Goal: Information Seeking & Learning: Learn about a topic

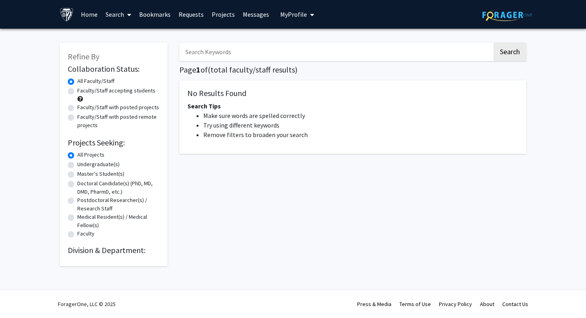
click at [345, 49] on input "Search Keywords" at bounding box center [335, 52] width 313 height 18
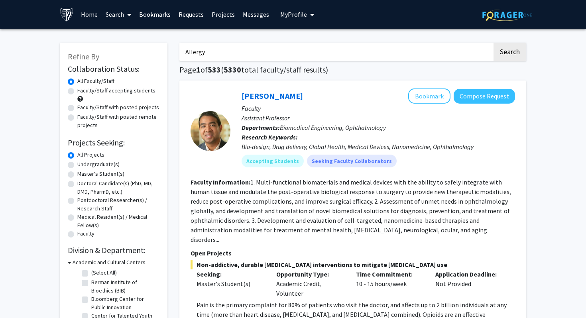
type input "Allergy"
click at [493, 43] on button "Search" at bounding box center [509, 52] width 33 height 18
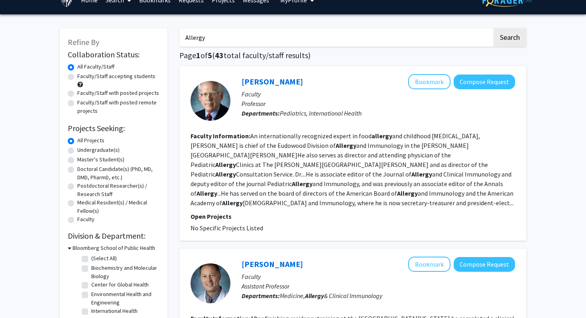
scroll to position [0, 0]
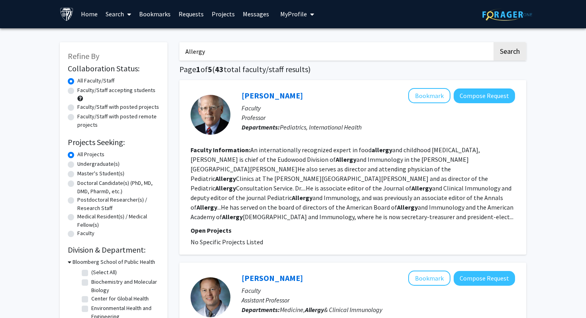
click at [77, 91] on label "Faculty/Staff accepting students" at bounding box center [116, 90] width 78 height 8
click at [77, 91] on input "Faculty/Staff accepting students" at bounding box center [79, 88] width 5 height 5
radio input "true"
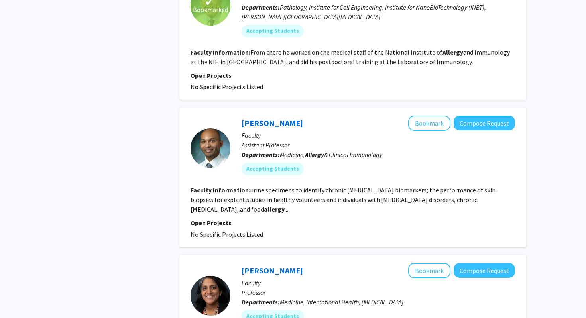
scroll to position [557, 0]
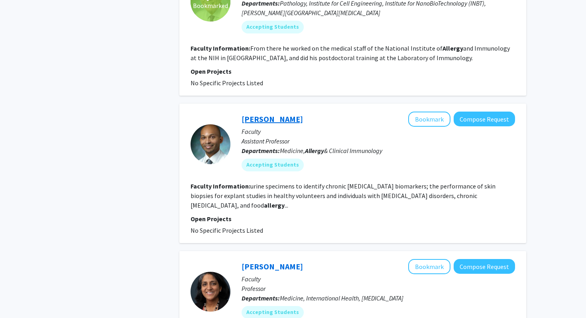
click at [259, 121] on link "[PERSON_NAME]" at bounding box center [271, 119] width 61 height 10
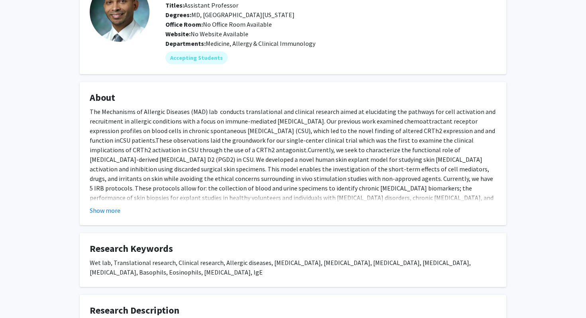
scroll to position [25, 0]
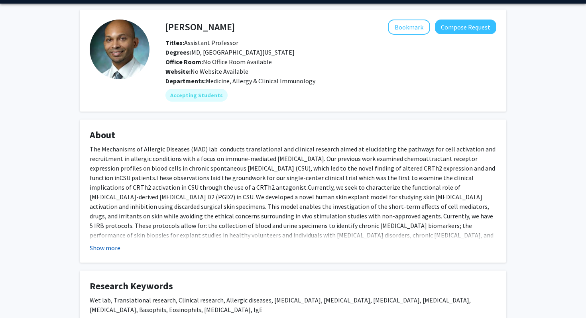
click at [108, 244] on button "Show more" at bounding box center [105, 248] width 31 height 10
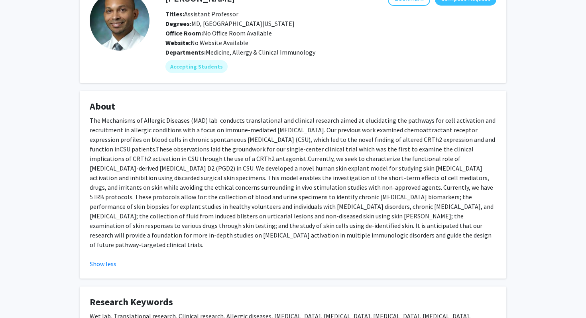
scroll to position [0, 0]
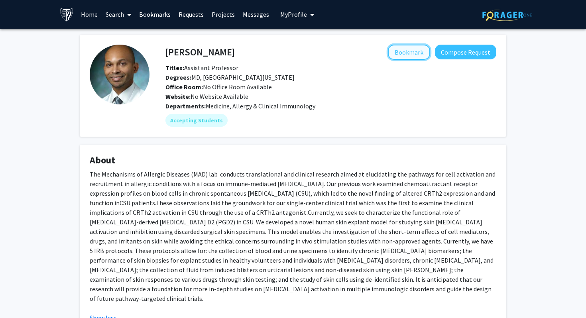
click at [411, 52] on button "Bookmark" at bounding box center [409, 52] width 42 height 15
click at [92, 18] on link "Home" at bounding box center [89, 14] width 25 height 28
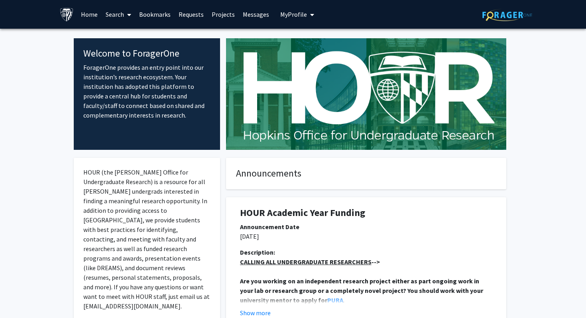
click at [131, 8] on link "Search" at bounding box center [118, 14] width 33 height 28
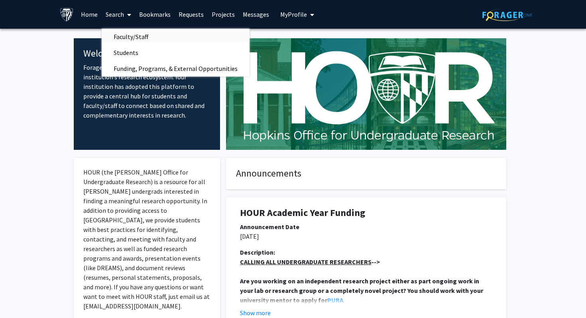
click at [122, 38] on span "Faculty/Staff" at bounding box center [131, 37] width 59 height 16
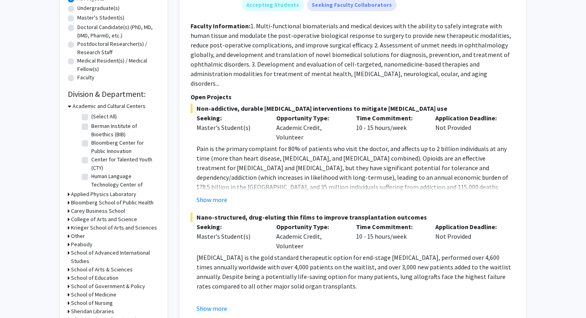
scroll to position [177, 0]
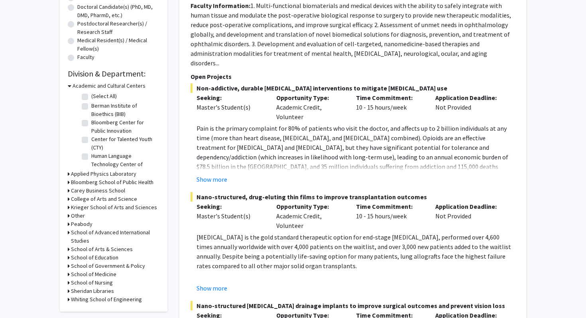
click at [76, 86] on h3 "Academic and Cultural Centers" at bounding box center [109, 86] width 73 height 8
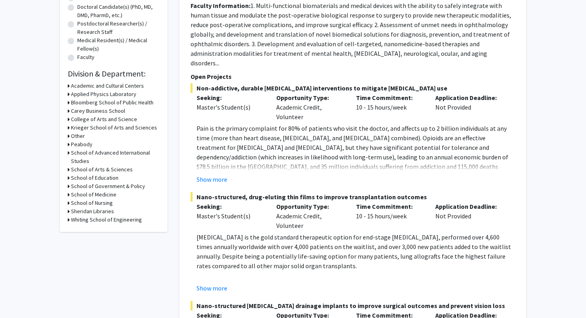
click at [92, 127] on h3 "Krieger School of Arts and Sciences" at bounding box center [114, 128] width 86 height 8
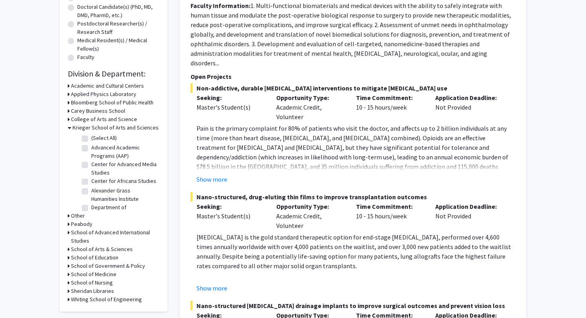
click at [88, 127] on h3 "Krieger School of Arts and Sciences" at bounding box center [116, 128] width 86 height 8
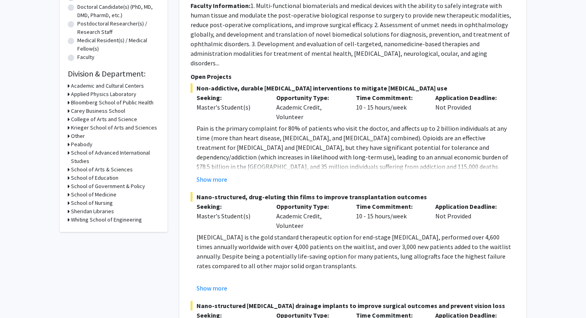
click at [97, 130] on h3 "Krieger School of Arts and Sciences" at bounding box center [114, 128] width 86 height 8
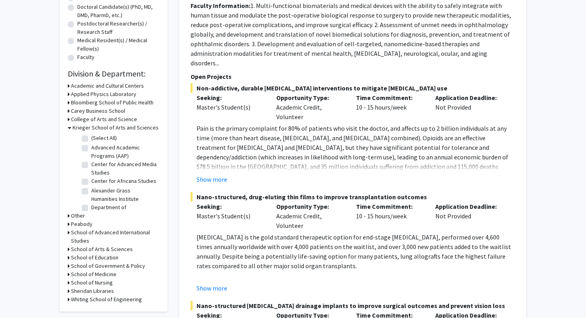
click at [91, 139] on label "(Select All)" at bounding box center [103, 138] width 25 height 8
click at [91, 139] on input "(Select All)" at bounding box center [93, 136] width 5 height 5
checkbox input "true"
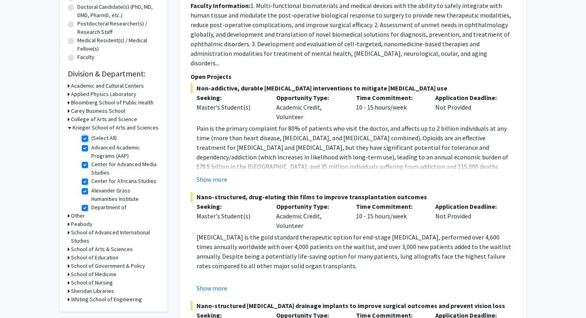
checkbox input "true"
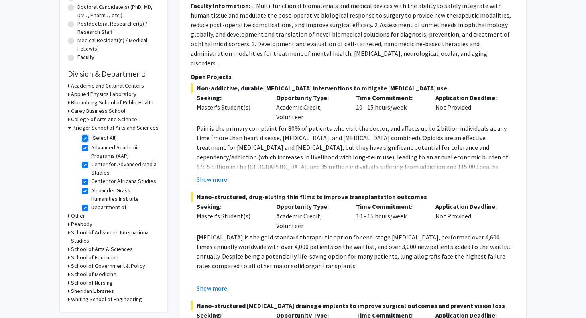
checkbox input "true"
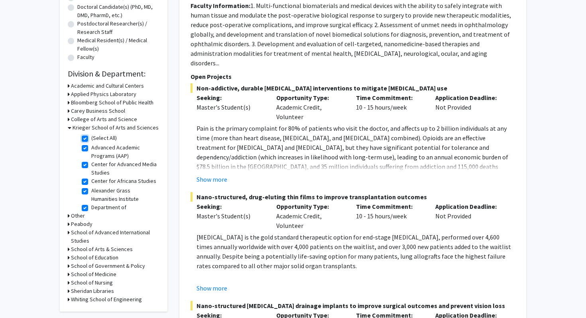
checkbox input "true"
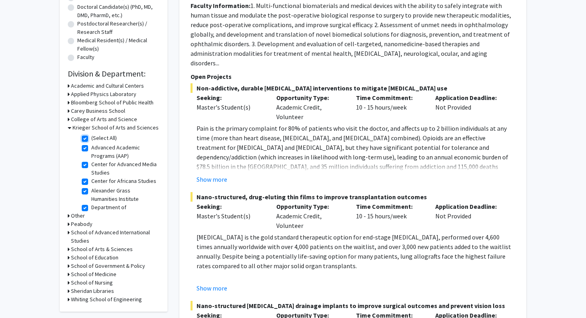
checkbox input "true"
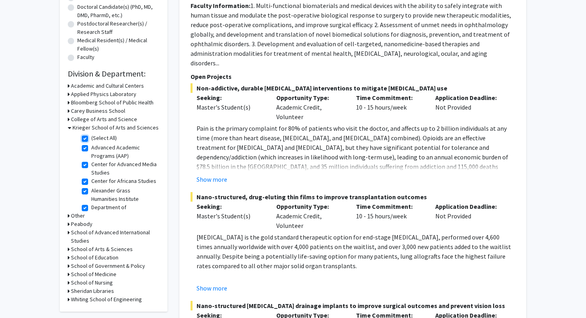
checkbox input "true"
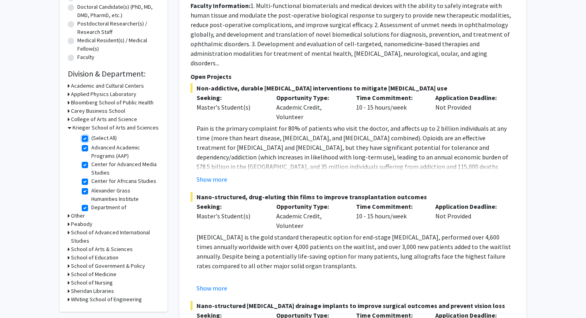
checkbox input "true"
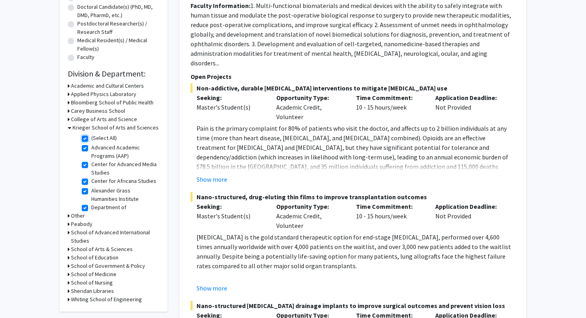
checkbox input "true"
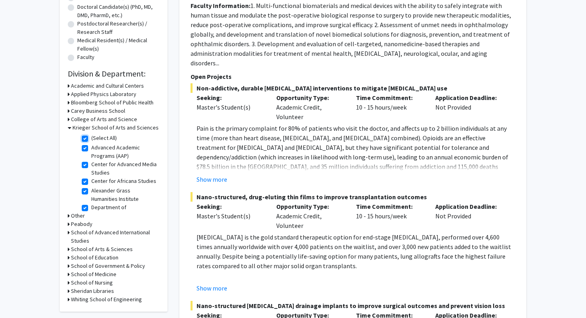
checkbox input "true"
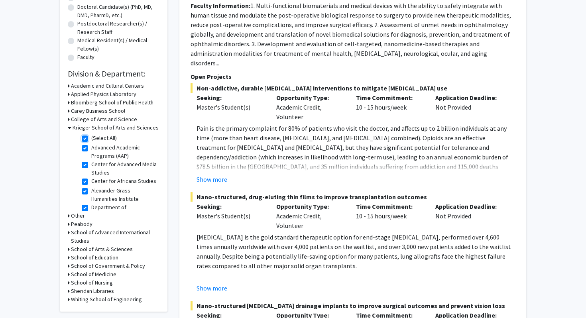
checkbox input "true"
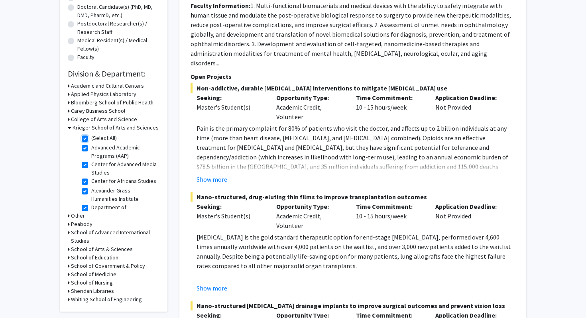
checkbox input "true"
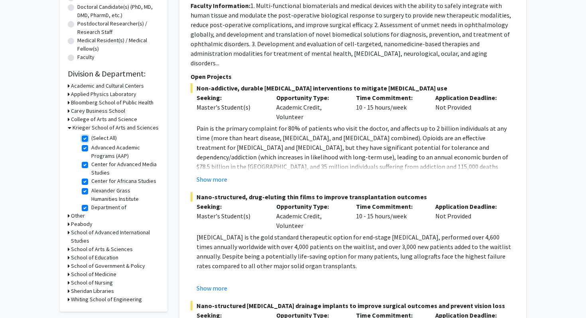
checkbox input "true"
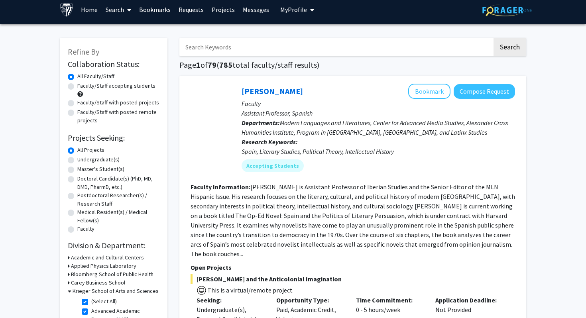
scroll to position [6, 0]
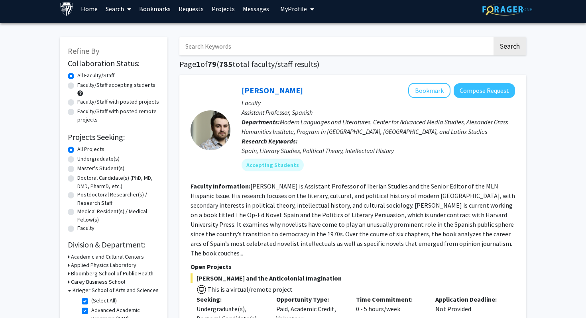
click at [284, 52] on input "Search Keywords" at bounding box center [335, 46] width 313 height 18
type input "allergy"
click at [493, 37] on button "Search" at bounding box center [509, 46] width 33 height 18
checkbox input "false"
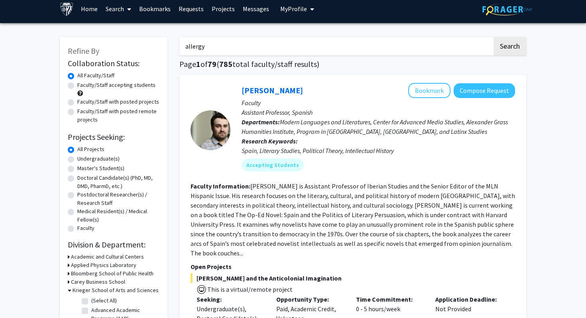
checkbox input "false"
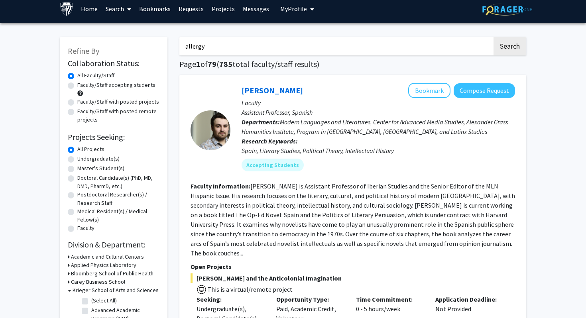
checkbox input "false"
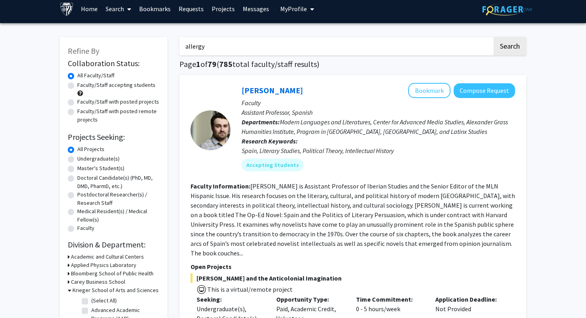
checkbox input "false"
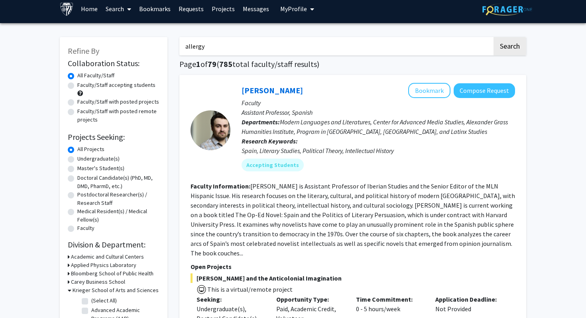
checkbox input "false"
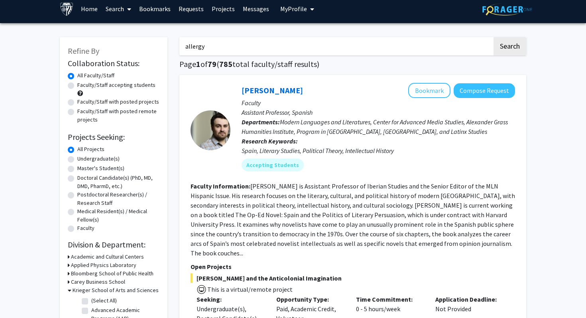
checkbox input "false"
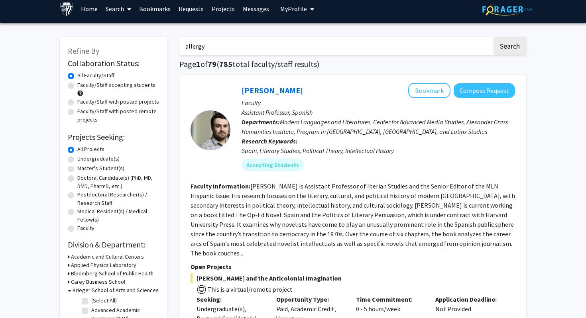
checkbox input "false"
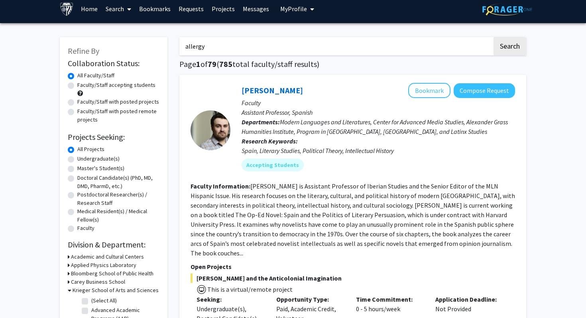
checkbox input "false"
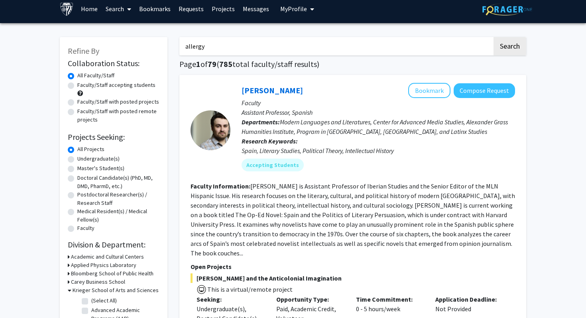
checkbox input "false"
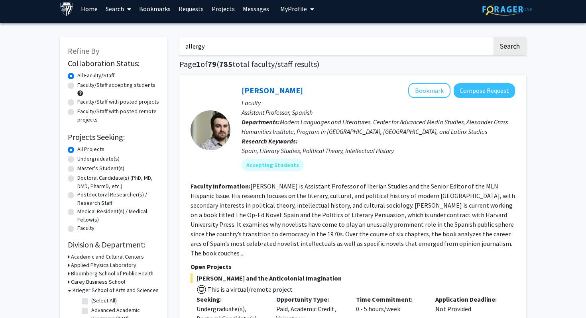
checkbox input "false"
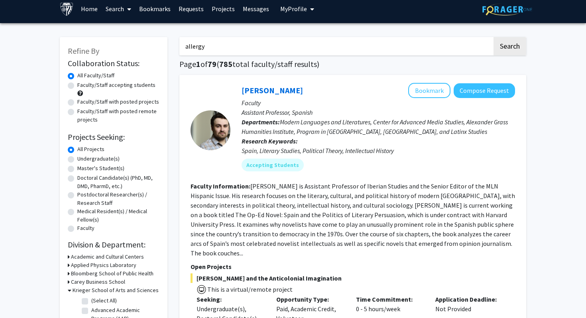
checkbox input "false"
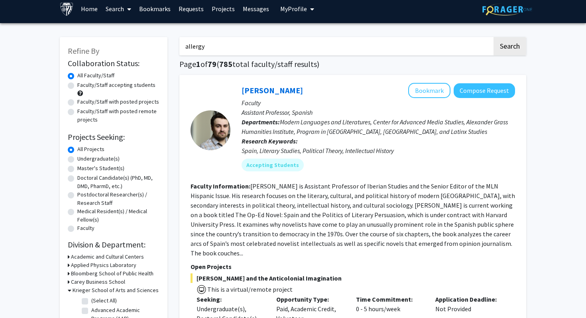
checkbox input "false"
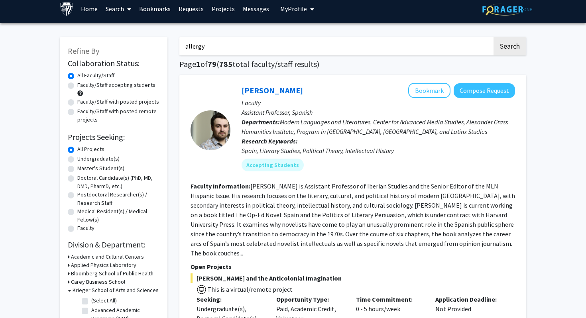
checkbox input "false"
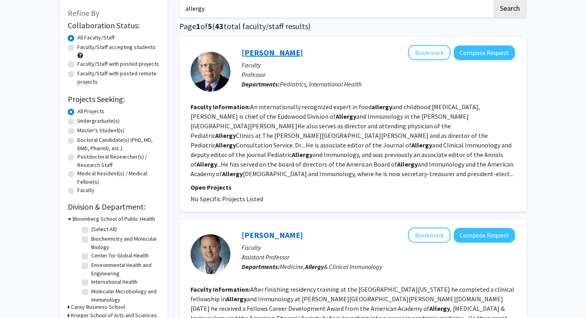
scroll to position [156, 0]
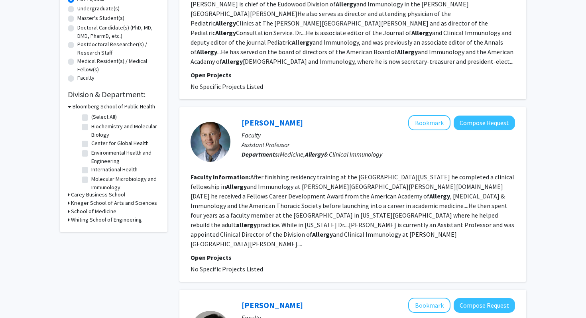
click at [111, 201] on h3 "Krieger School of Arts and Sciences" at bounding box center [114, 203] width 86 height 8
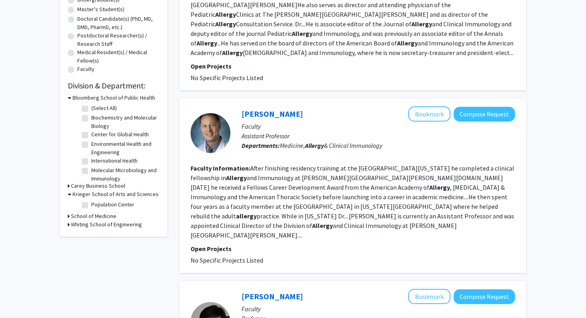
scroll to position [167, 0]
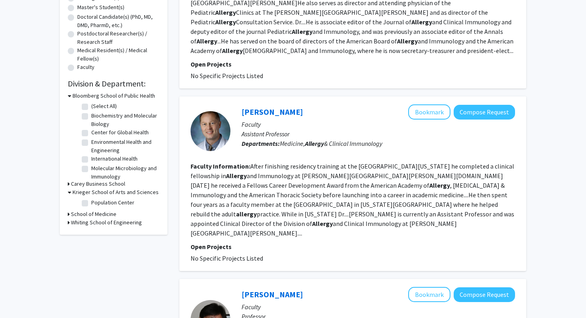
click at [119, 191] on h3 "Krieger School of Arts and Sciences" at bounding box center [116, 192] width 86 height 8
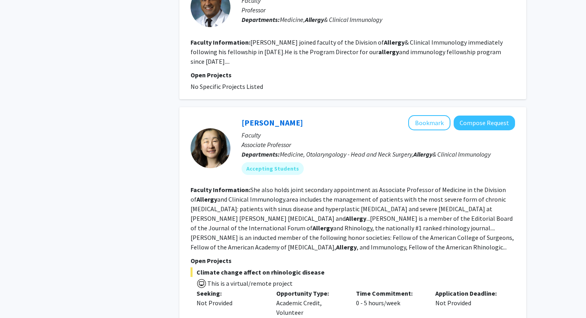
scroll to position [1496, 0]
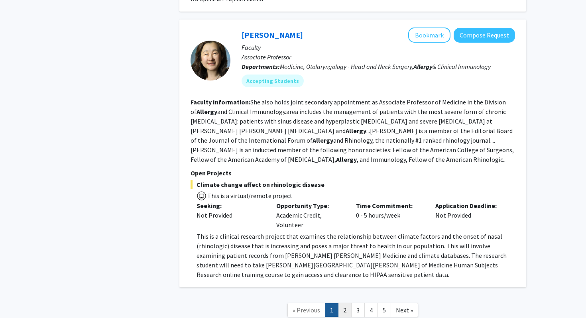
click at [343, 303] on link "2" at bounding box center [345, 310] width 14 height 14
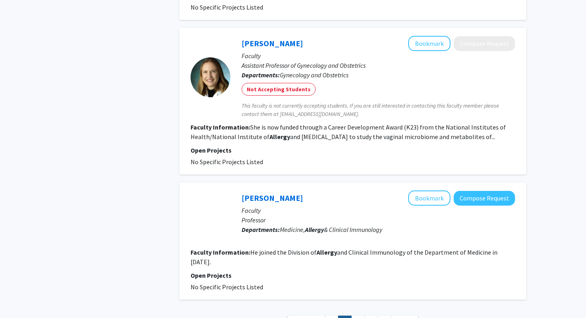
scroll to position [1316, 0]
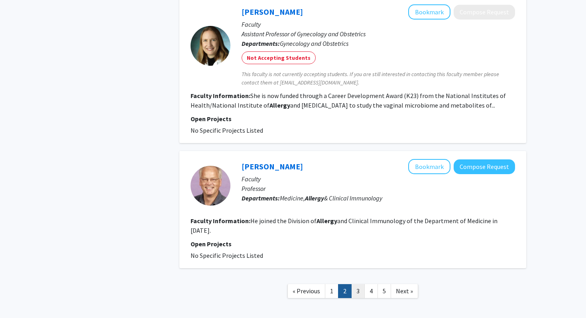
click at [355, 284] on link "3" at bounding box center [358, 291] width 14 height 14
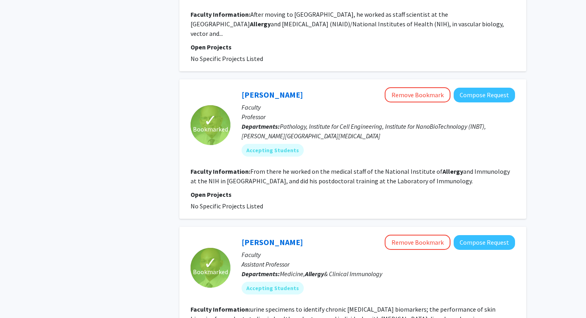
scroll to position [1177, 0]
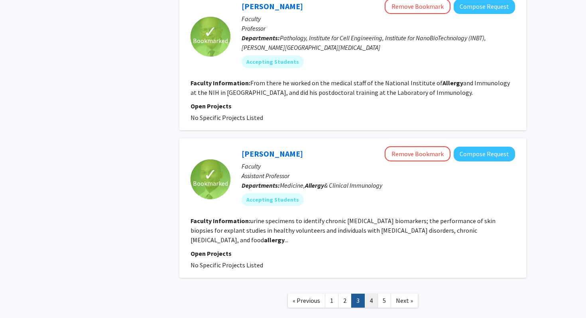
click at [373, 294] on link "4" at bounding box center [371, 301] width 14 height 14
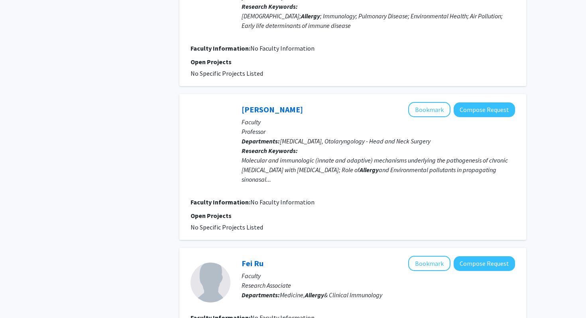
scroll to position [1186, 0]
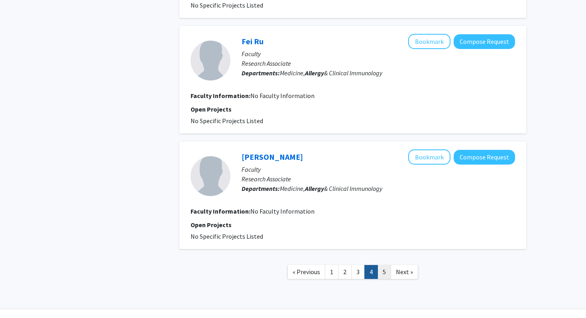
click at [382, 265] on link "5" at bounding box center [384, 272] width 14 height 14
